Goal: Book appointment/travel/reservation

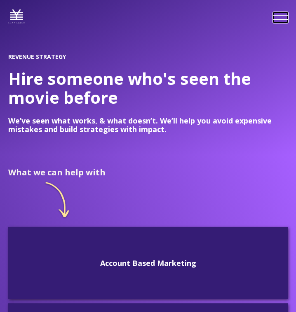
click at [280, 17] on span at bounding box center [280, 17] width 14 height 0
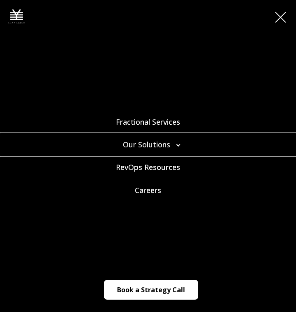
click at [180, 144] on link "Our Solutions" at bounding box center [148, 144] width 296 height 23
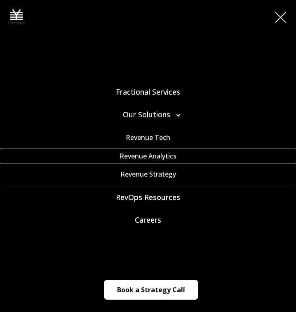
click at [148, 155] on link "Revenue Analytics" at bounding box center [148, 156] width 296 height 13
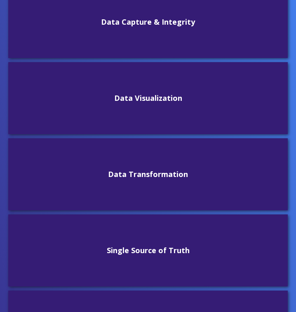
scroll to position [227, 0]
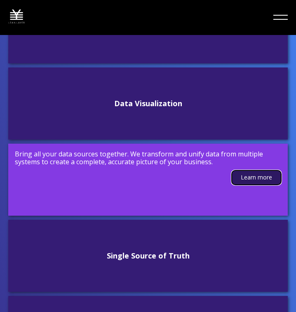
click at [252, 180] on link "Learn more" at bounding box center [256, 178] width 49 height 14
